Goal: Information Seeking & Learning: Compare options

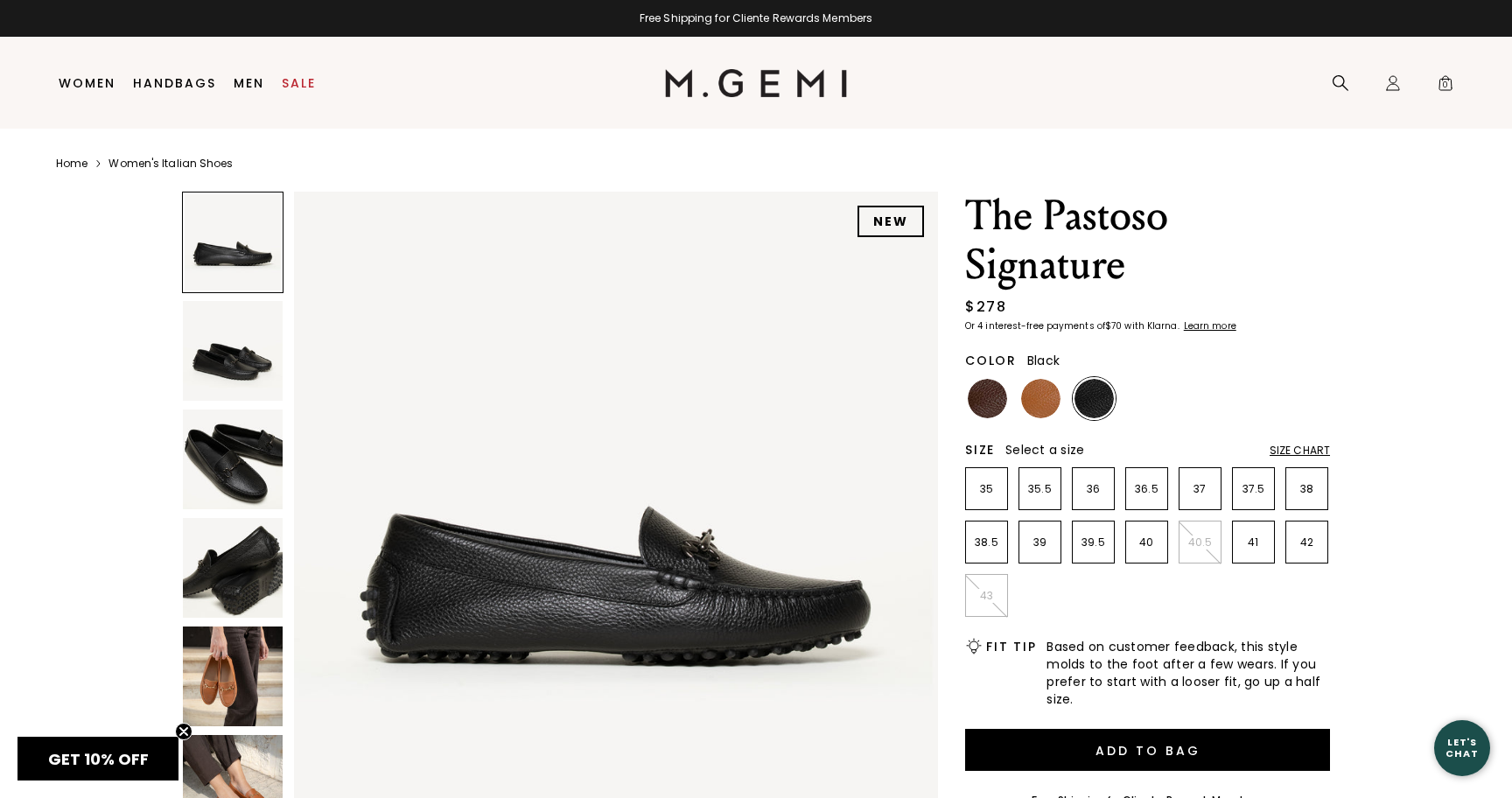
click at [238, 482] on img at bounding box center [233, 459] width 99 height 99
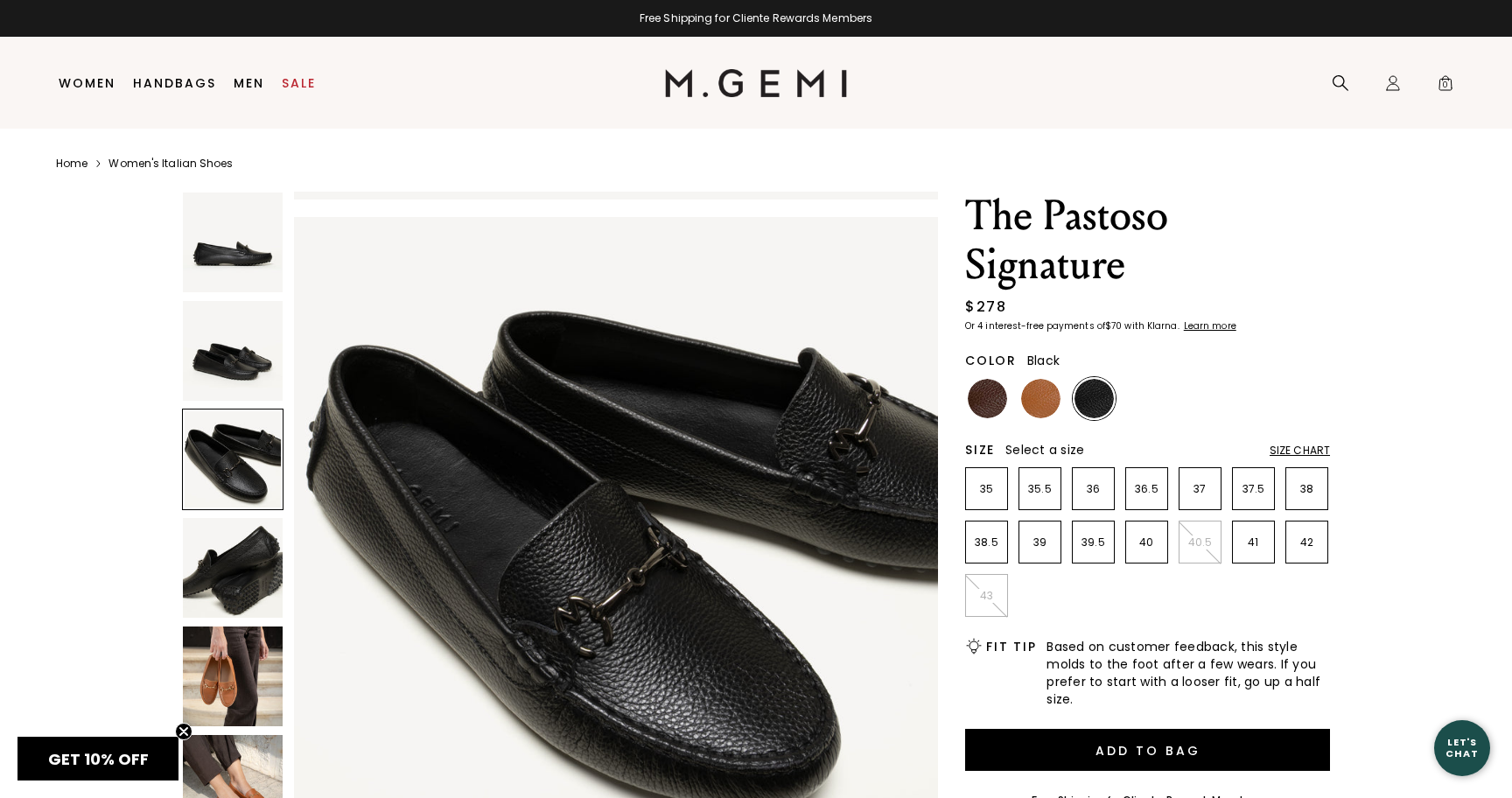
scroll to position [1323, 0]
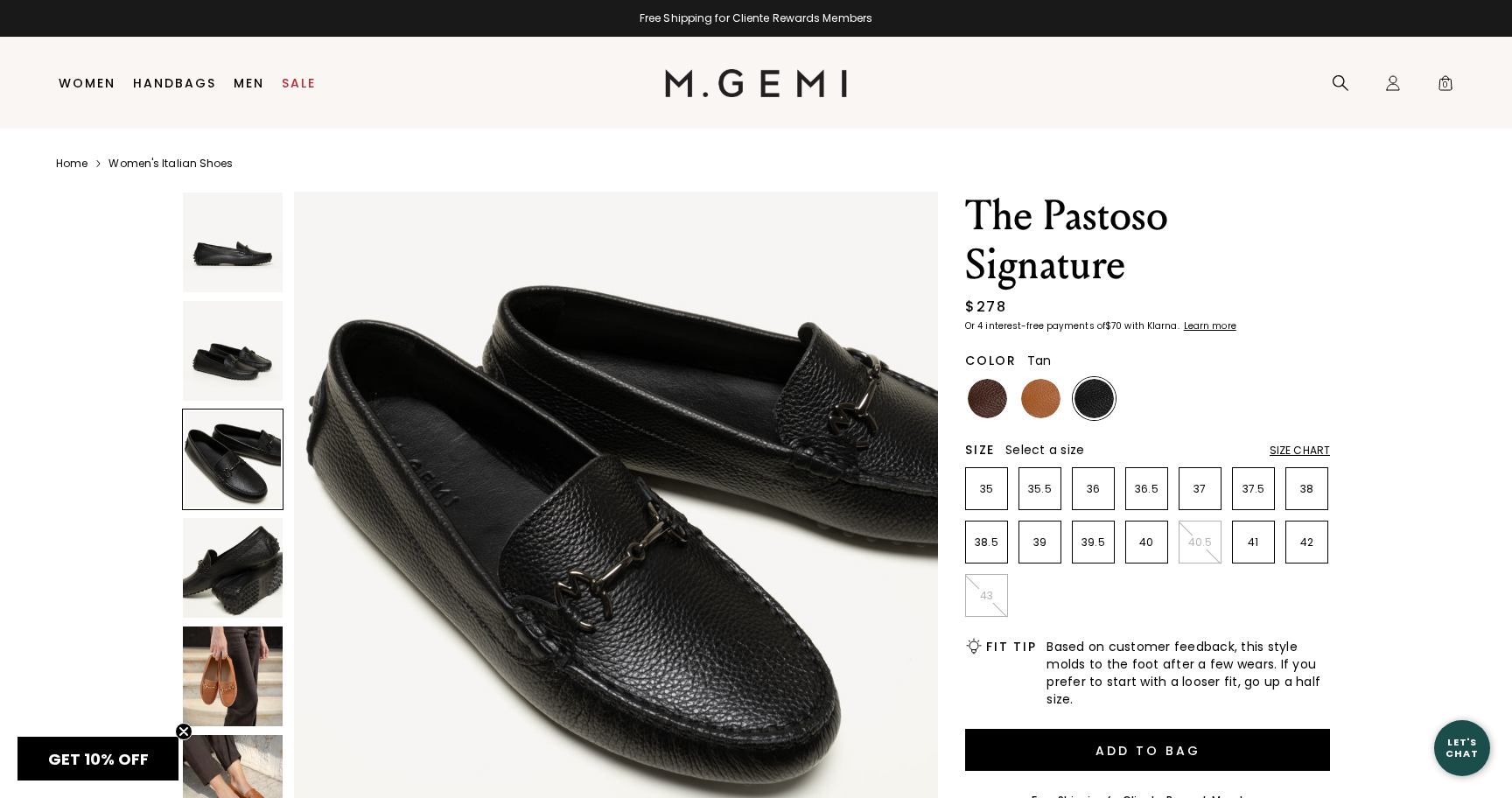
click at [1037, 410] on img at bounding box center [1041, 399] width 39 height 39
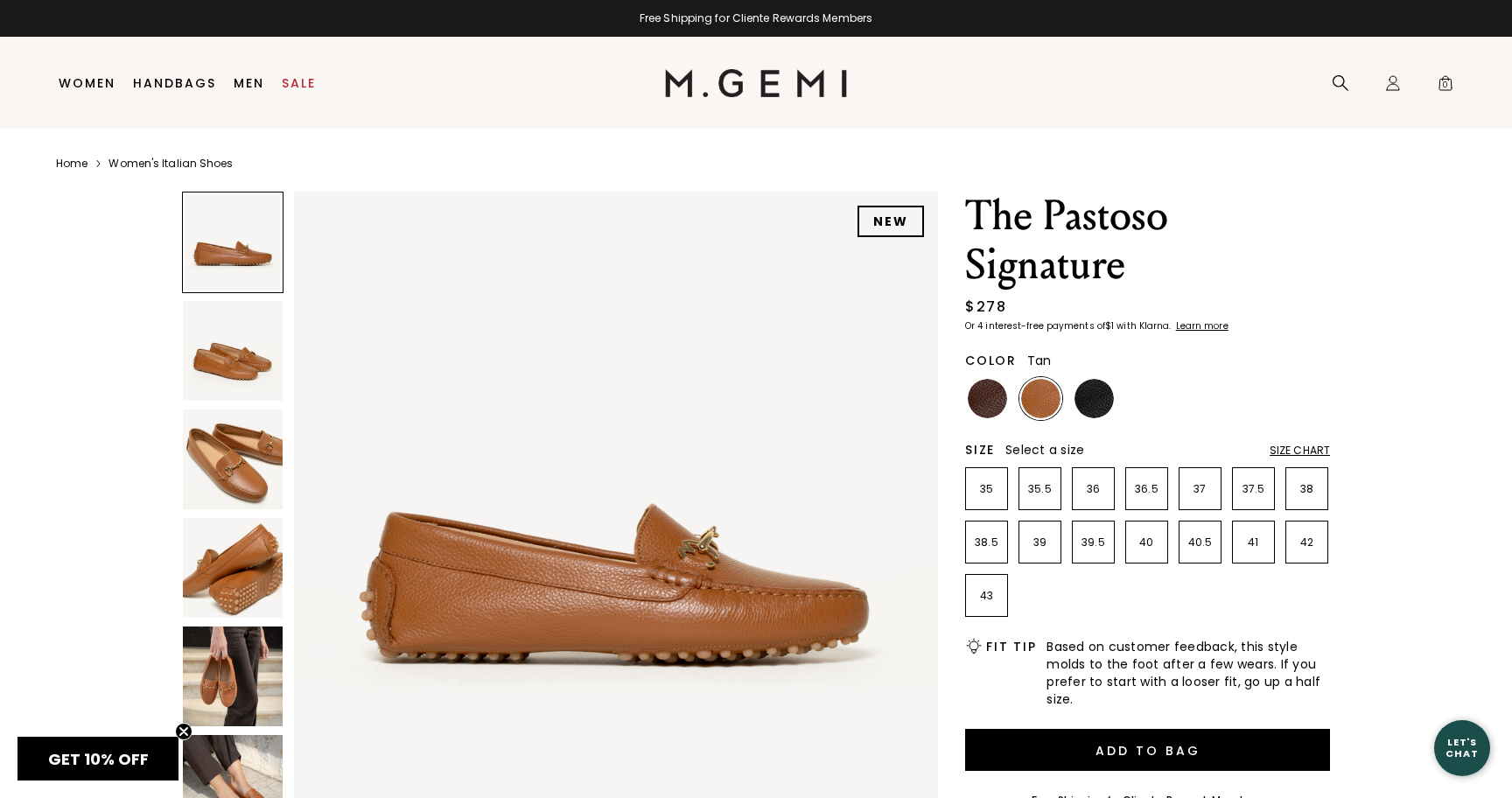
click at [230, 459] on img at bounding box center [233, 459] width 99 height 99
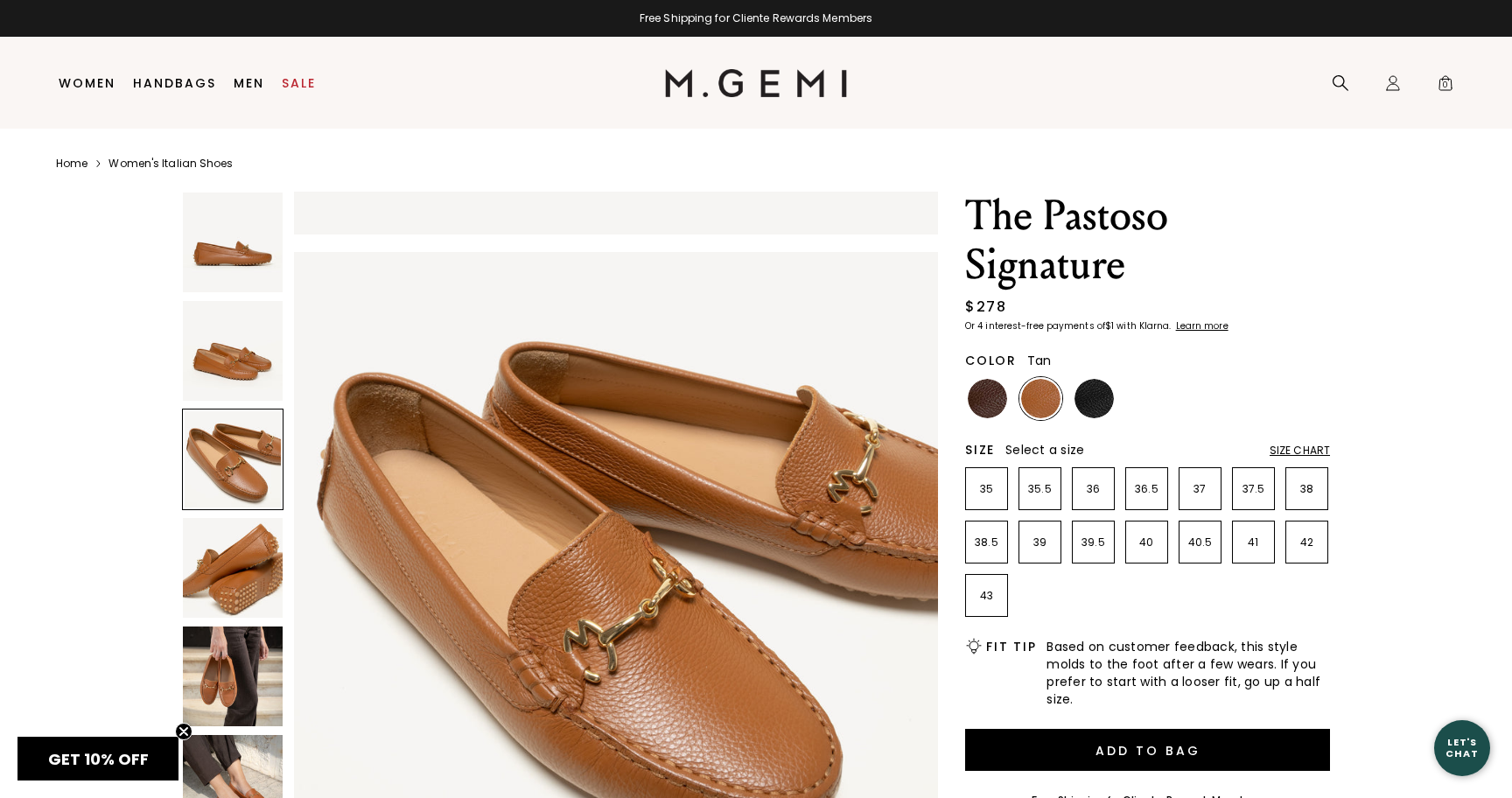
scroll to position [1323, 0]
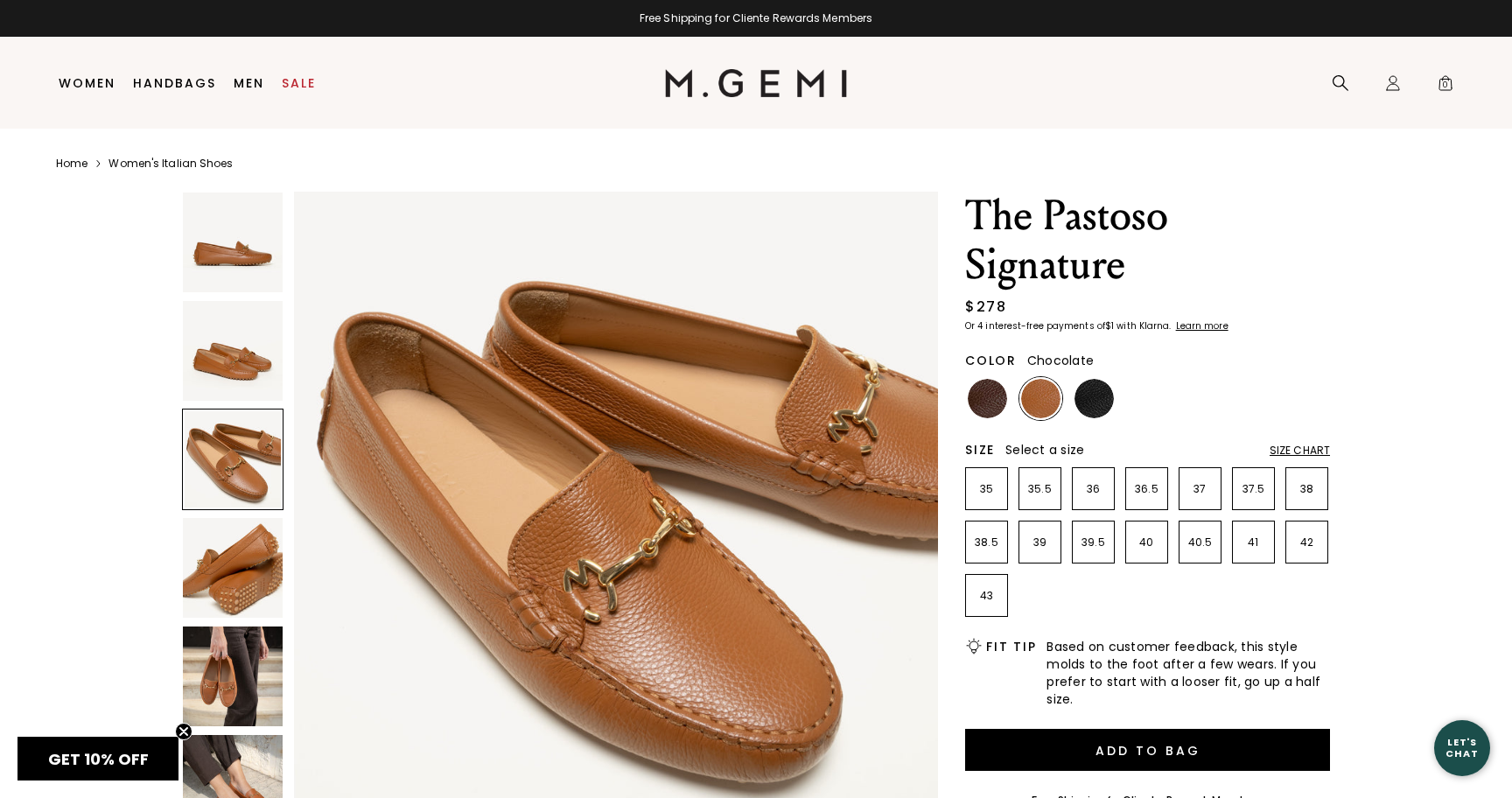
click at [984, 418] on img at bounding box center [987, 399] width 39 height 39
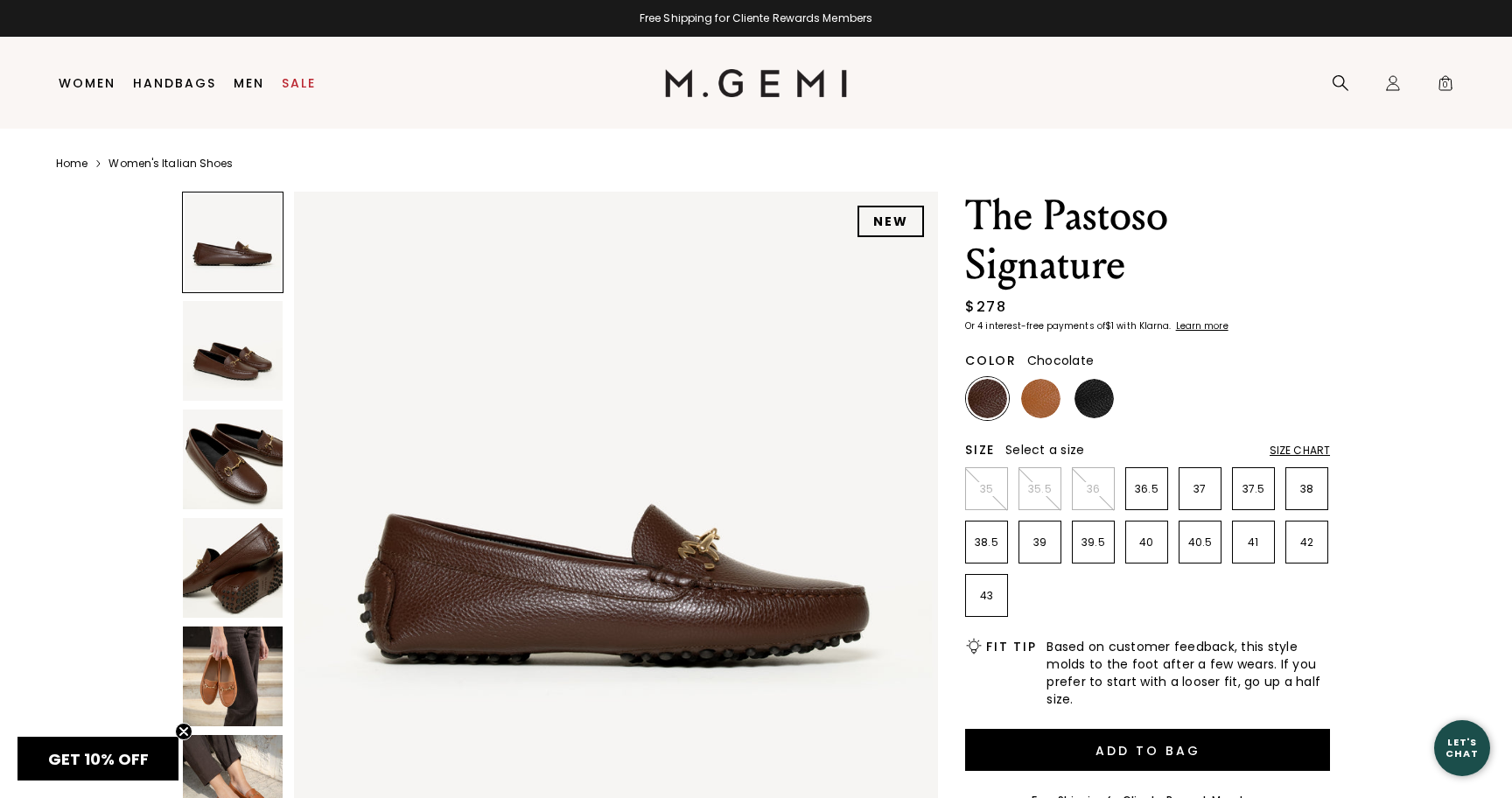
click at [219, 477] on img at bounding box center [233, 459] width 99 height 99
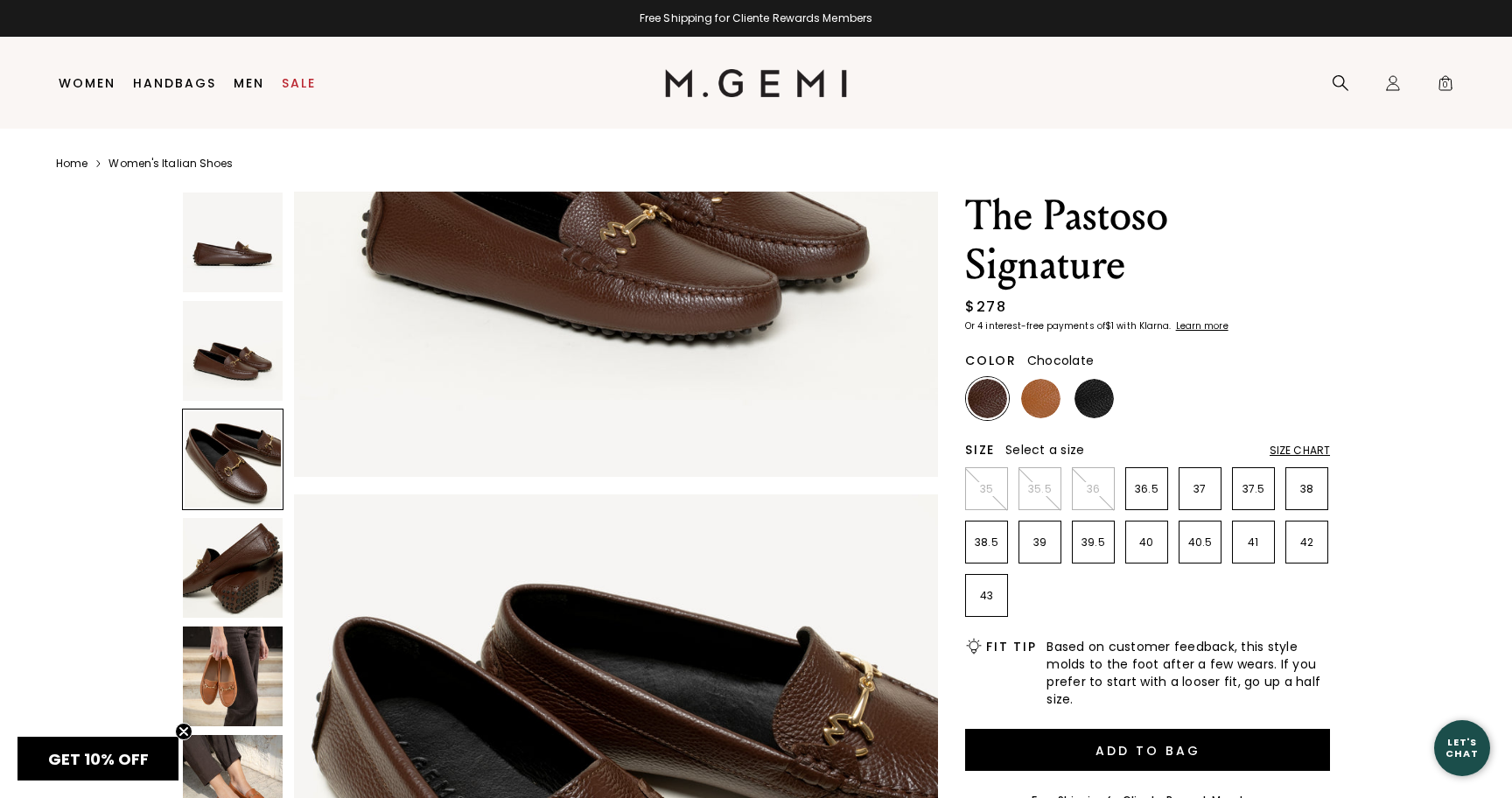
scroll to position [1323, 0]
